Goal: Book appointment/travel/reservation

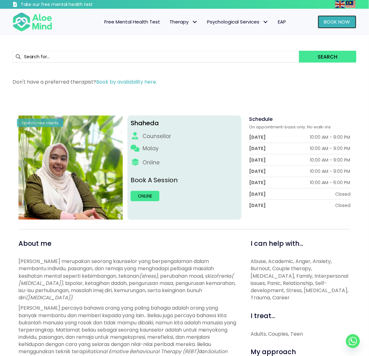
click at [344, 20] on span "Book Now" at bounding box center [337, 21] width 26 height 7
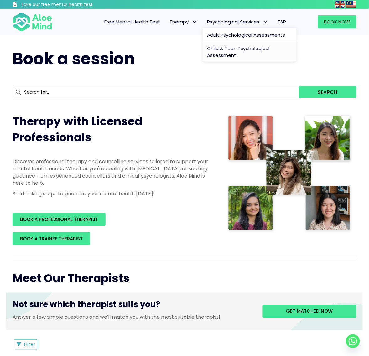
click at [226, 50] on span "Child & Teen Psychological Assessment" at bounding box center [238, 51] width 62 height 13
click at [197, 53] on h1 "Book a session" at bounding box center [185, 59] width 344 height 23
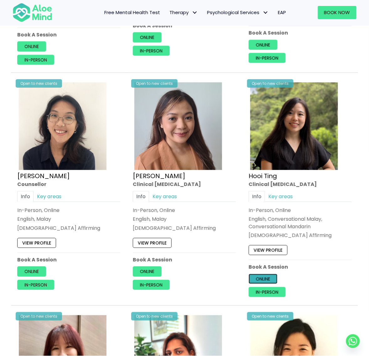
click at [262, 278] on link "Online" at bounding box center [262, 279] width 29 height 10
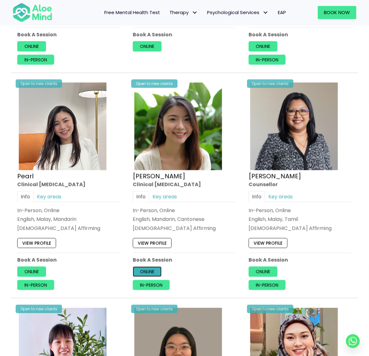
click at [147, 271] on link "Online" at bounding box center [147, 272] width 29 height 10
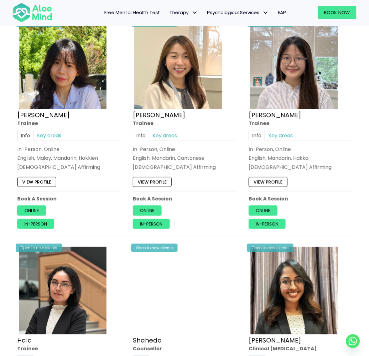
scroll to position [345, 0]
